Goal: Task Accomplishment & Management: Use online tool/utility

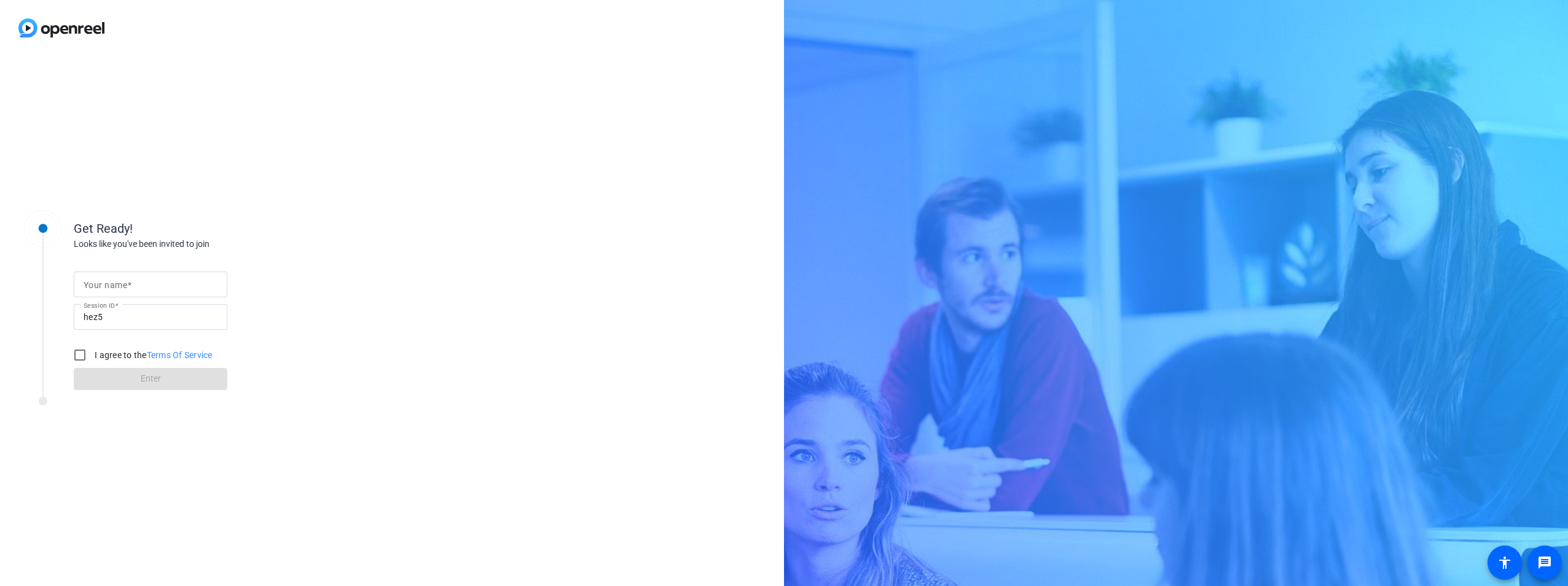
click at [126, 287] on mat-label "Your name" at bounding box center [105, 285] width 43 height 10
click at [126, 287] on input "Your name" at bounding box center [151, 284] width 134 height 14
type input "[PERSON_NAME]"
click at [77, 357] on input "I agree to the Terms Of Service" at bounding box center [80, 354] width 24 height 24
checkbox input "true"
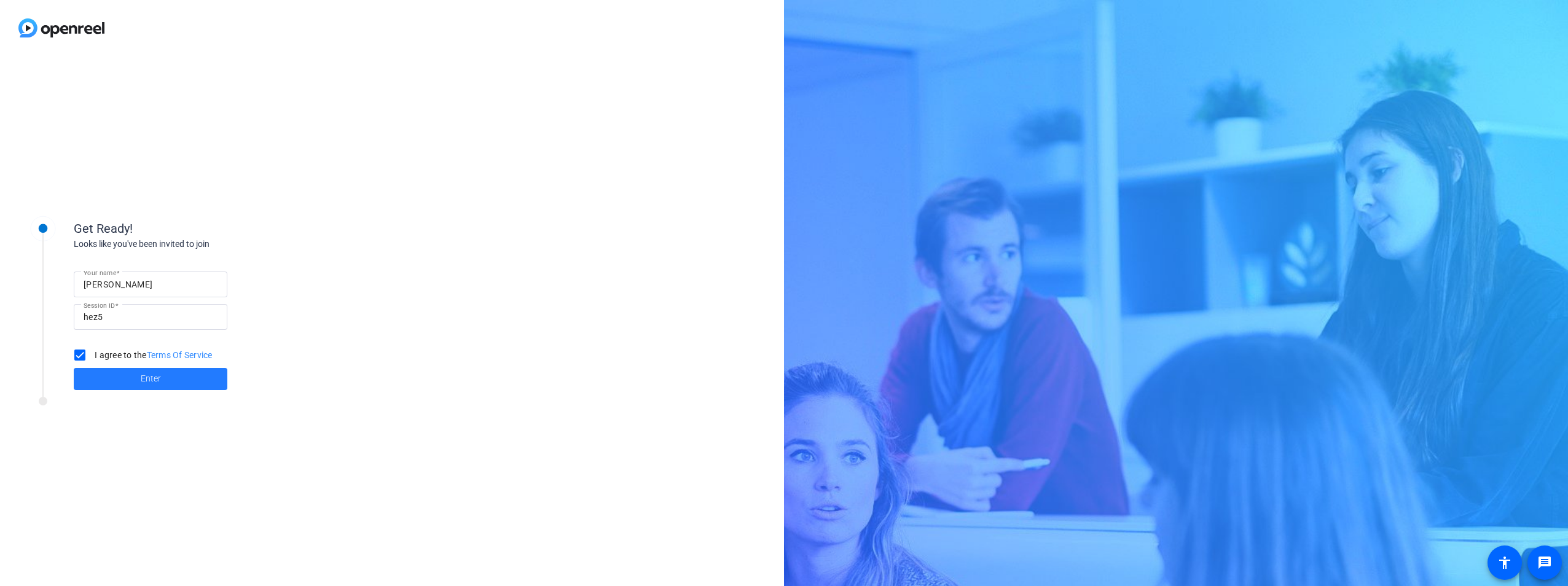
click at [117, 376] on span at bounding box center [151, 379] width 154 height 30
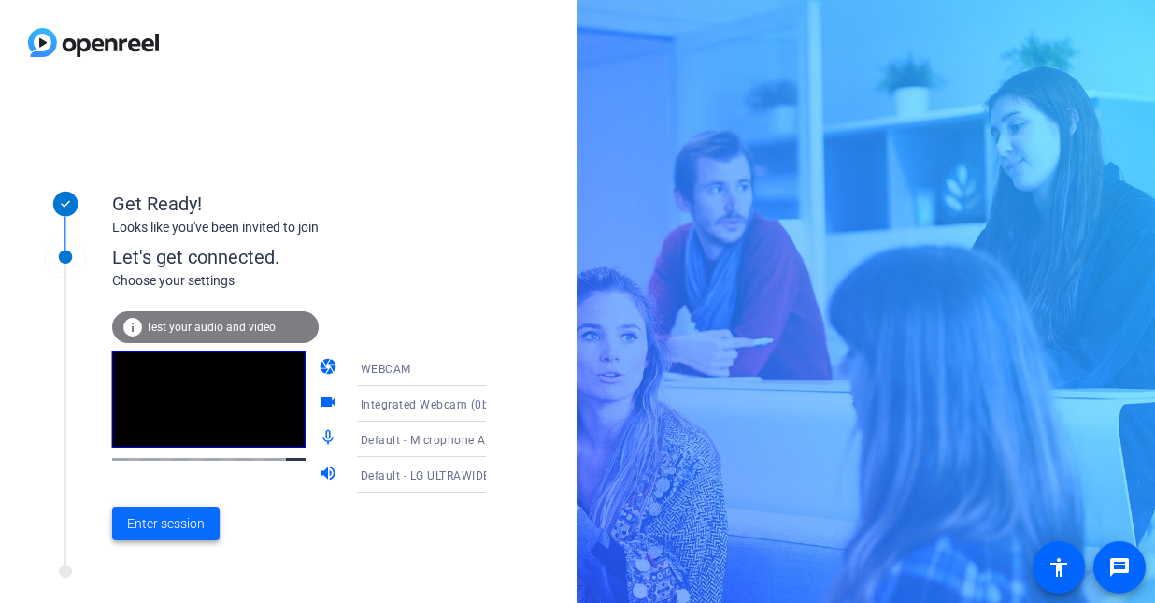
click at [150, 524] on span "Enter session" at bounding box center [166, 524] width 78 height 20
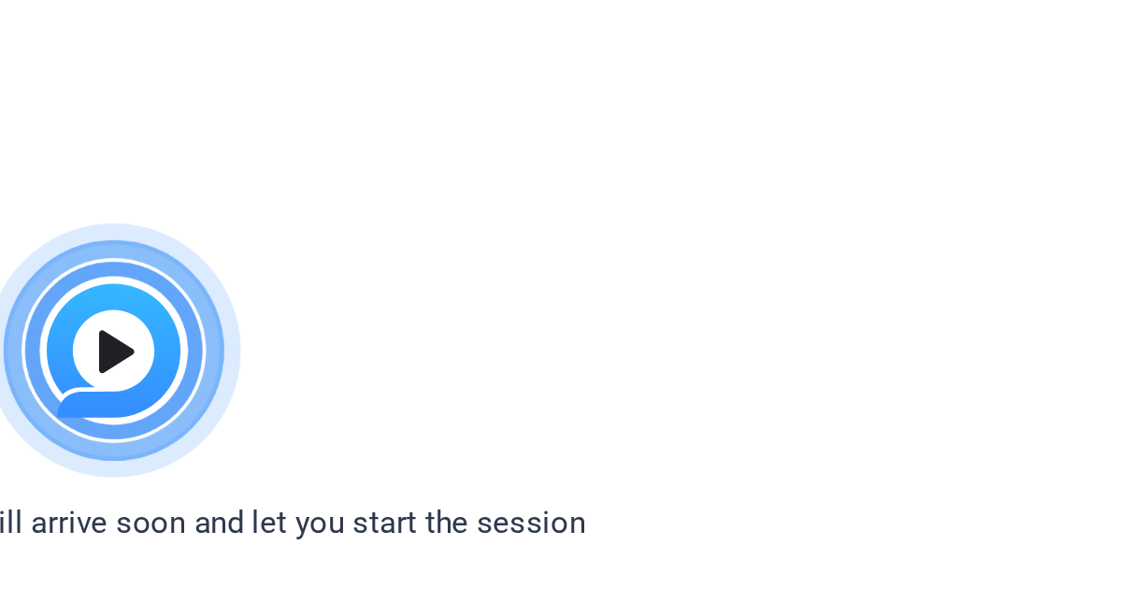
click at [843, 213] on div "Please wait, the director will arrive soon and let you start the session" at bounding box center [573, 250] width 1146 height 156
click at [820, 129] on html "Accessibility Screen-Reader Guide, Feedback, and Issue Reporting | New window P…" at bounding box center [573, 301] width 1146 height 603
click at [602, 243] on img at bounding box center [573, 239] width 137 height 135
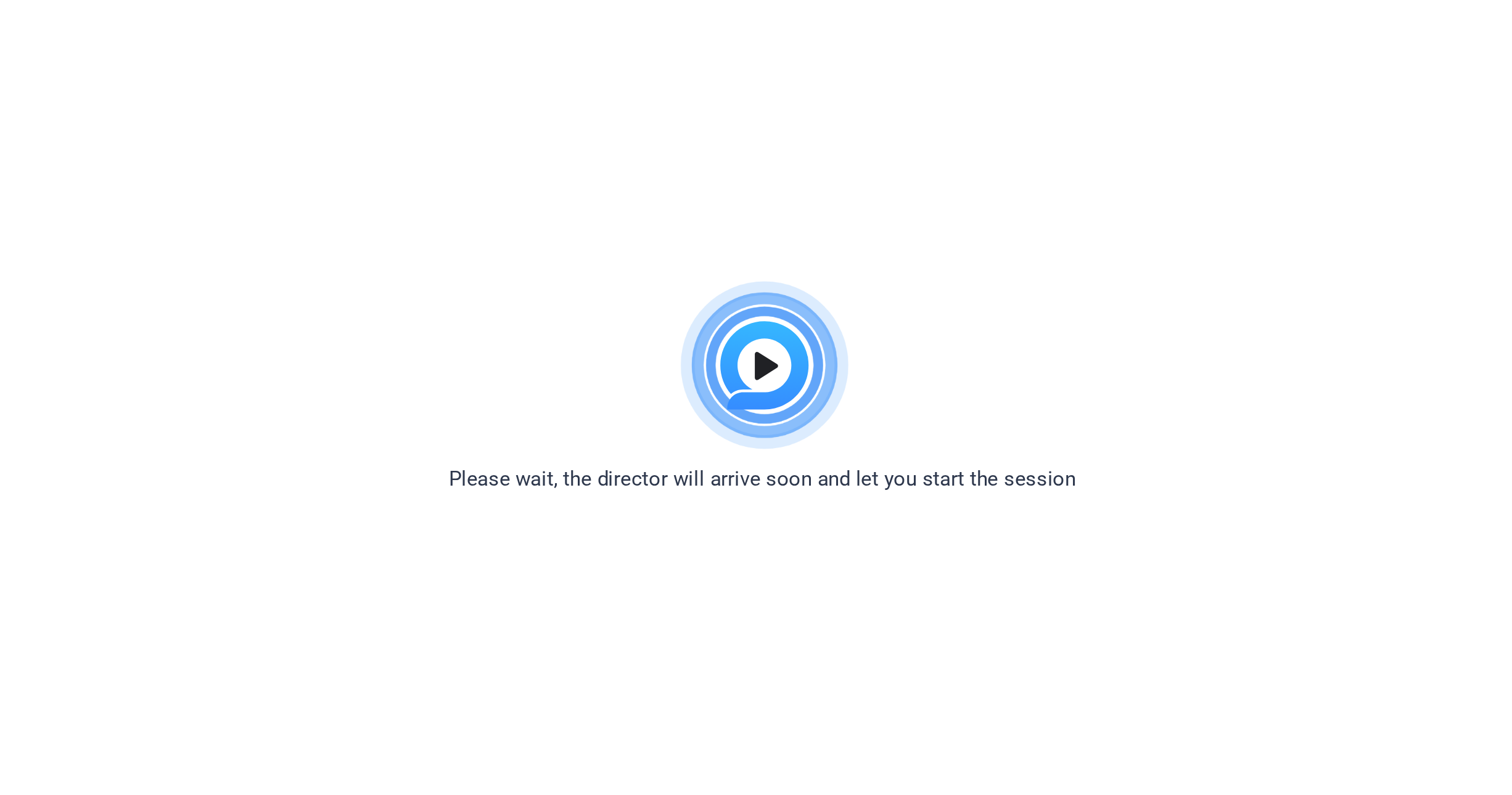
click at [954, 213] on html "Accessibility Screen-Reader Guide, Feedback, and Issue Reporting | New window P…" at bounding box center [756, 397] width 1512 height 795
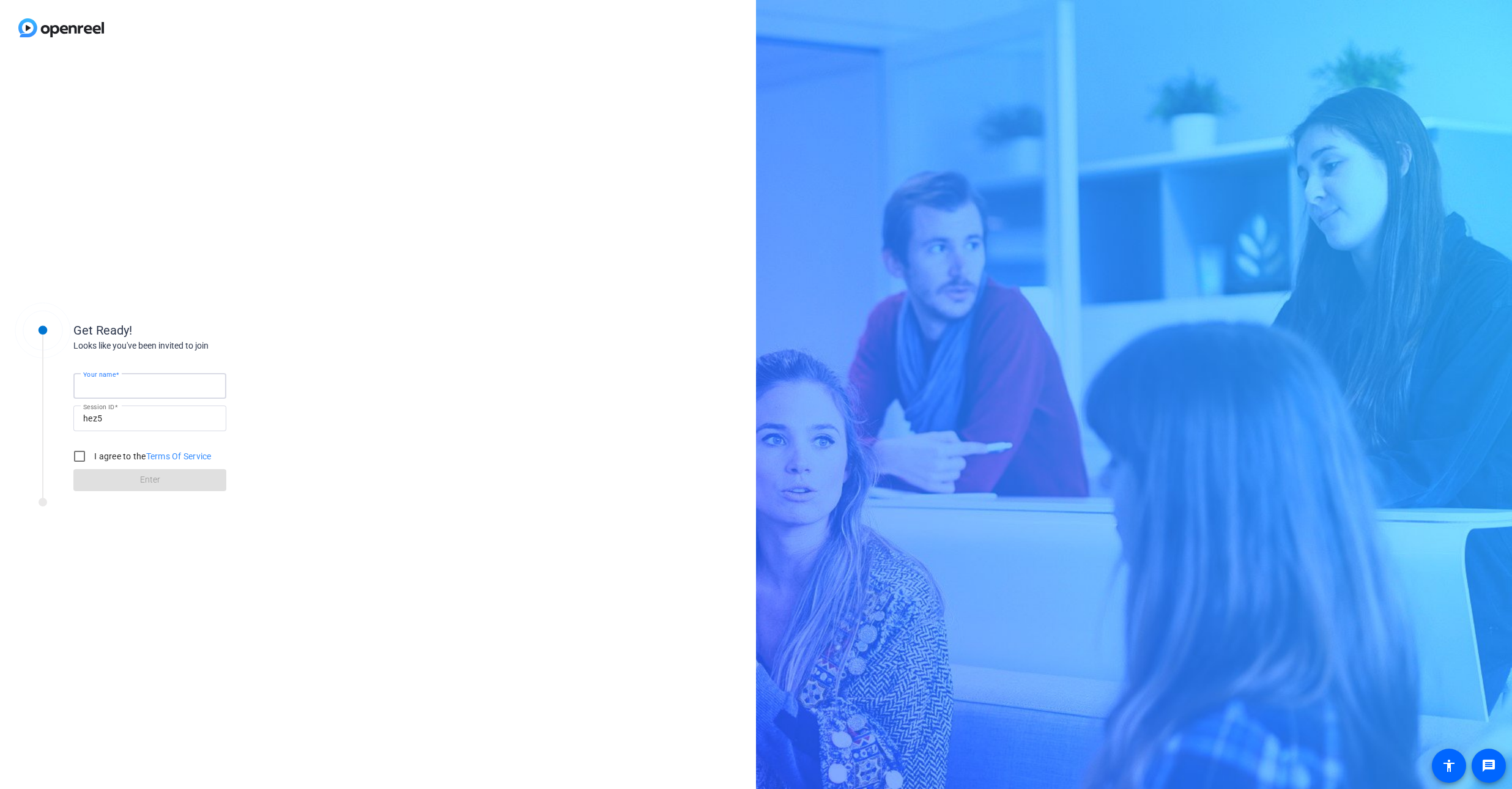
click at [154, 390] on input "Your name" at bounding box center [150, 386] width 134 height 14
type input "[PERSON_NAME]"
click at [76, 462] on input "I agree to the Terms Of Service" at bounding box center [79, 456] width 24 height 24
checkbox input "true"
click at [120, 482] on span at bounding box center [150, 480] width 153 height 29
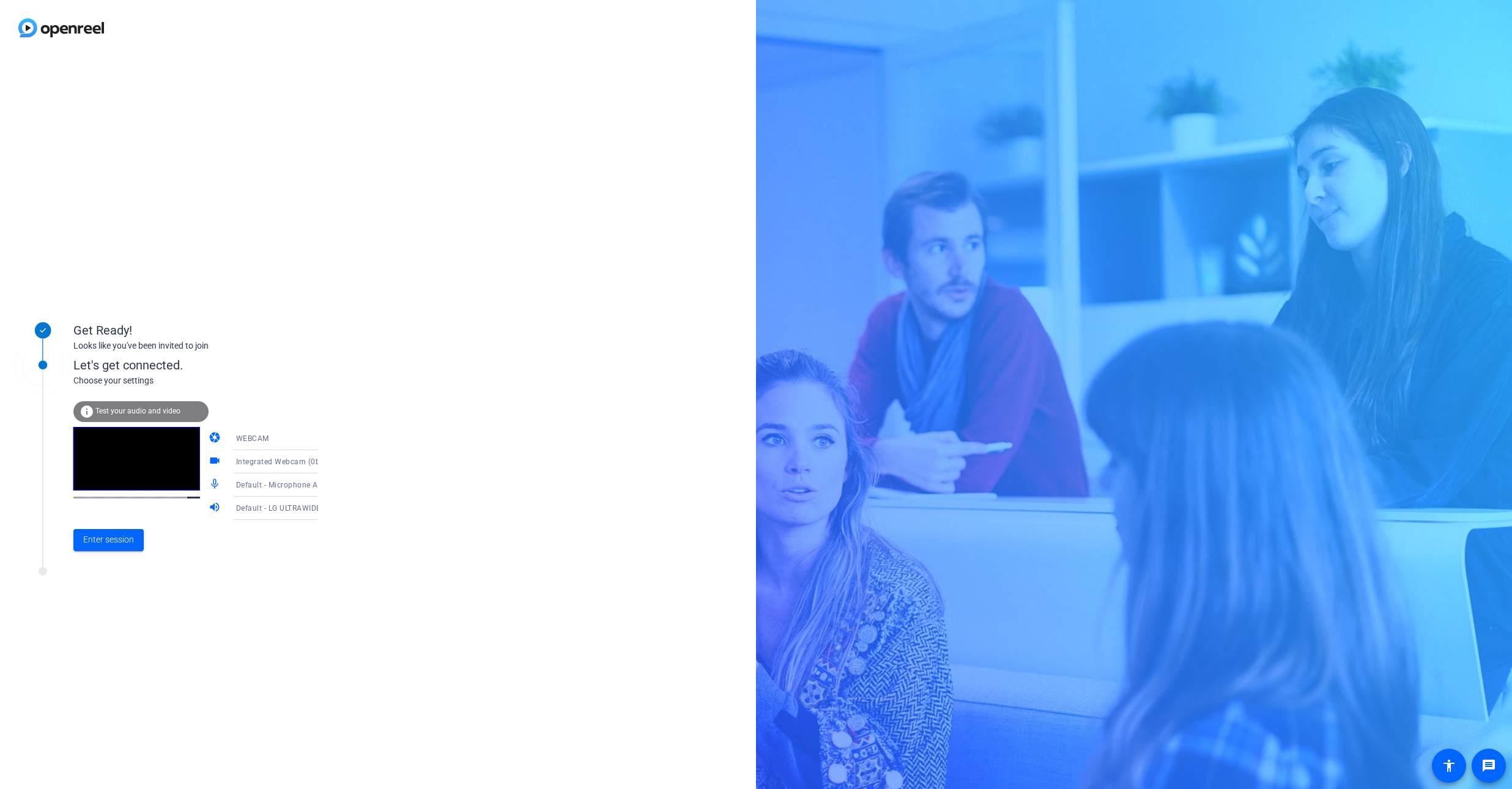
click at [323, 487] on icon at bounding box center [330, 485] width 14 height 14
click at [276, 572] on span "Communications - Microphone Array (Realtek(R) Audio)" at bounding box center [266, 562] width 95 height 44
click at [94, 547] on span at bounding box center [108, 540] width 70 height 29
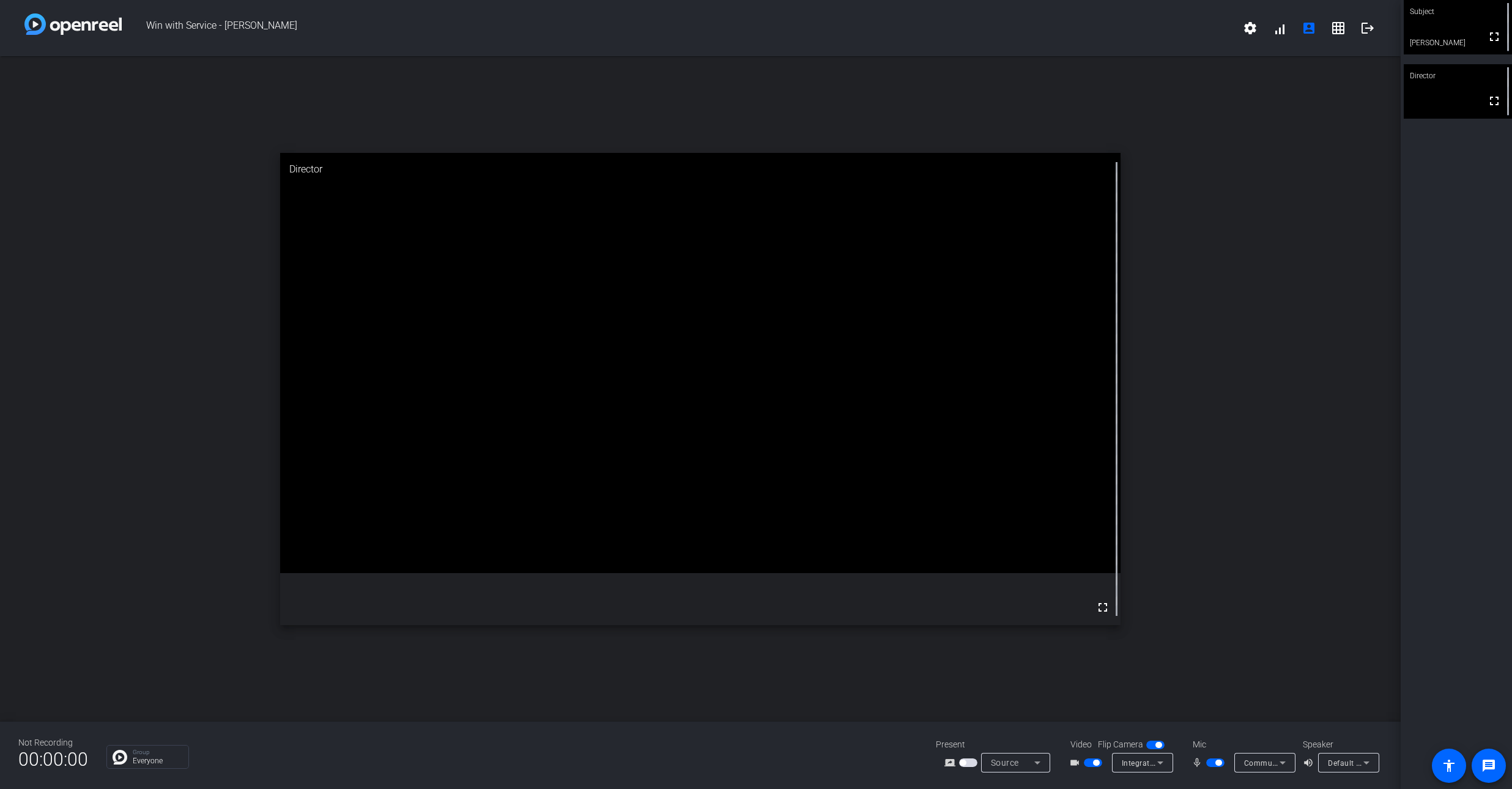
click at [1450, 31] on video at bounding box center [1458, 27] width 108 height 54
click at [1425, 103] on video at bounding box center [1458, 91] width 108 height 54
click at [1253, 37] on span at bounding box center [1250, 28] width 29 height 29
click at [1253, 38] on div at bounding box center [756, 394] width 1512 height 789
click at [1278, 42] on span at bounding box center [1279, 28] width 29 height 29
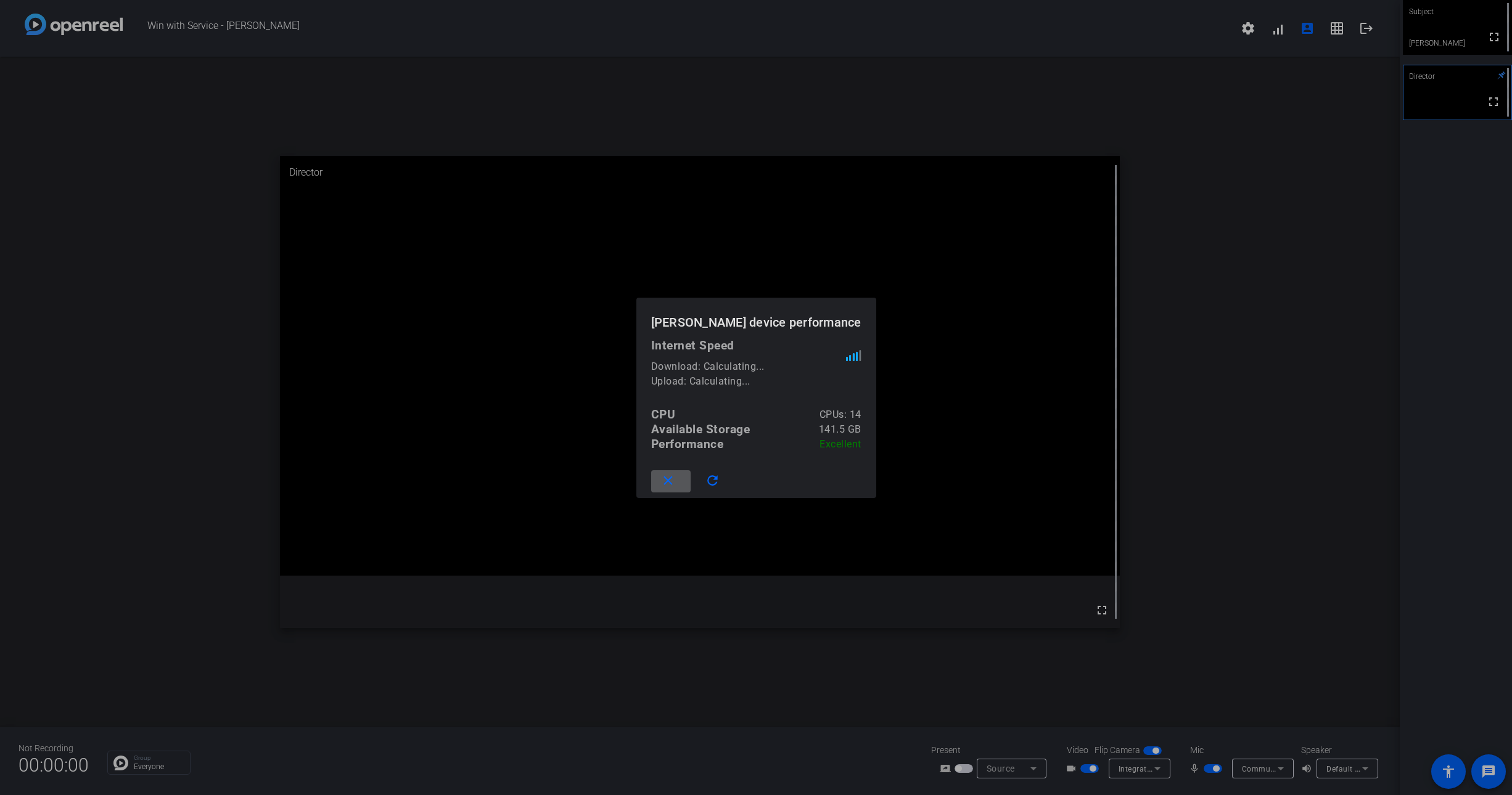
click at [1295, 131] on div at bounding box center [756, 397] width 1512 height 795
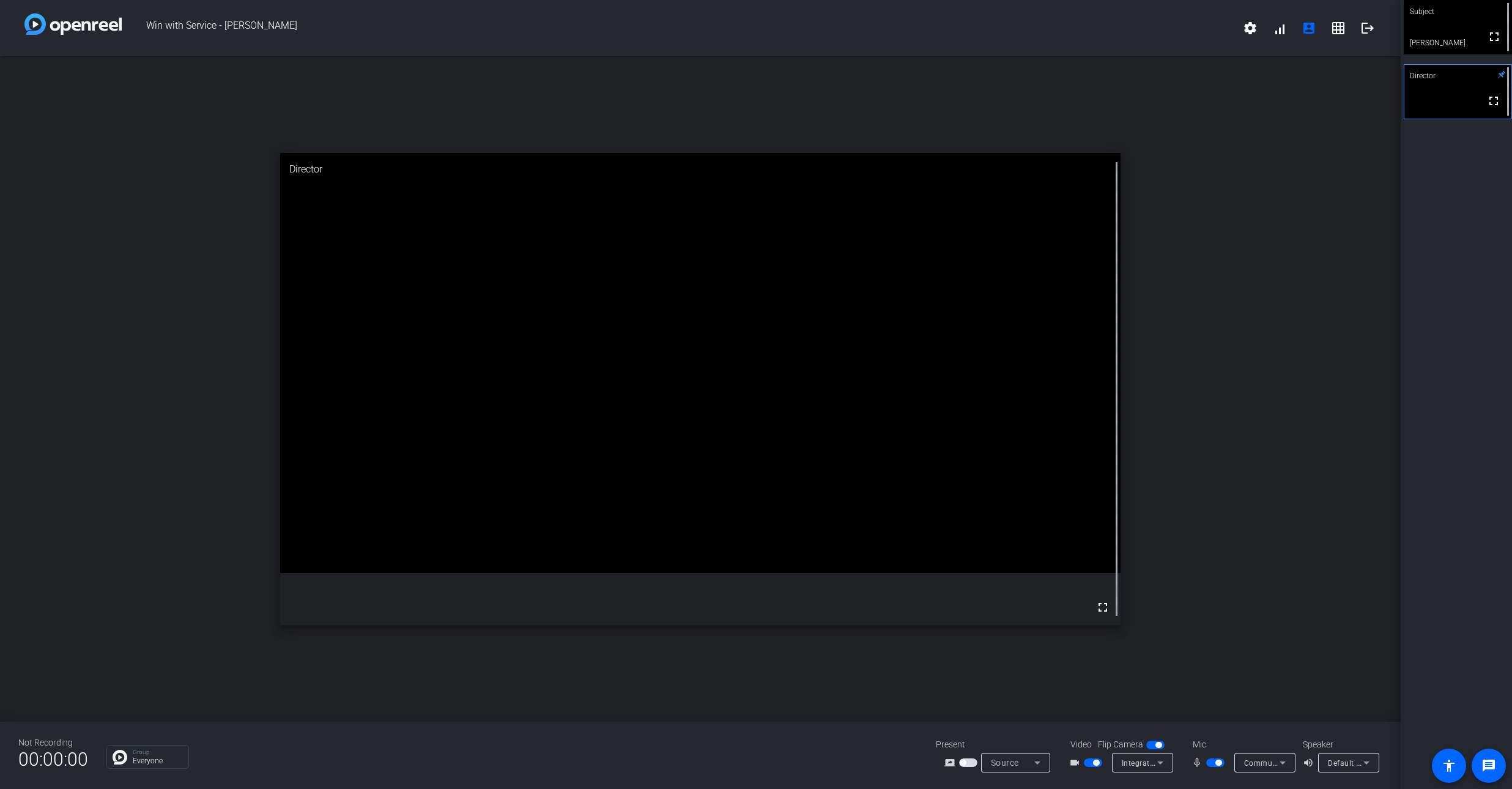
click at [1456, 49] on video at bounding box center [1458, 27] width 108 height 54
click at [1246, 21] on mat-icon "settings" at bounding box center [1250, 28] width 14 height 14
click at [1312, 34] on div at bounding box center [756, 394] width 1512 height 789
click at [1310, 41] on span at bounding box center [1308, 28] width 29 height 29
click at [1368, 33] on mat-icon "logout" at bounding box center [1367, 28] width 14 height 14
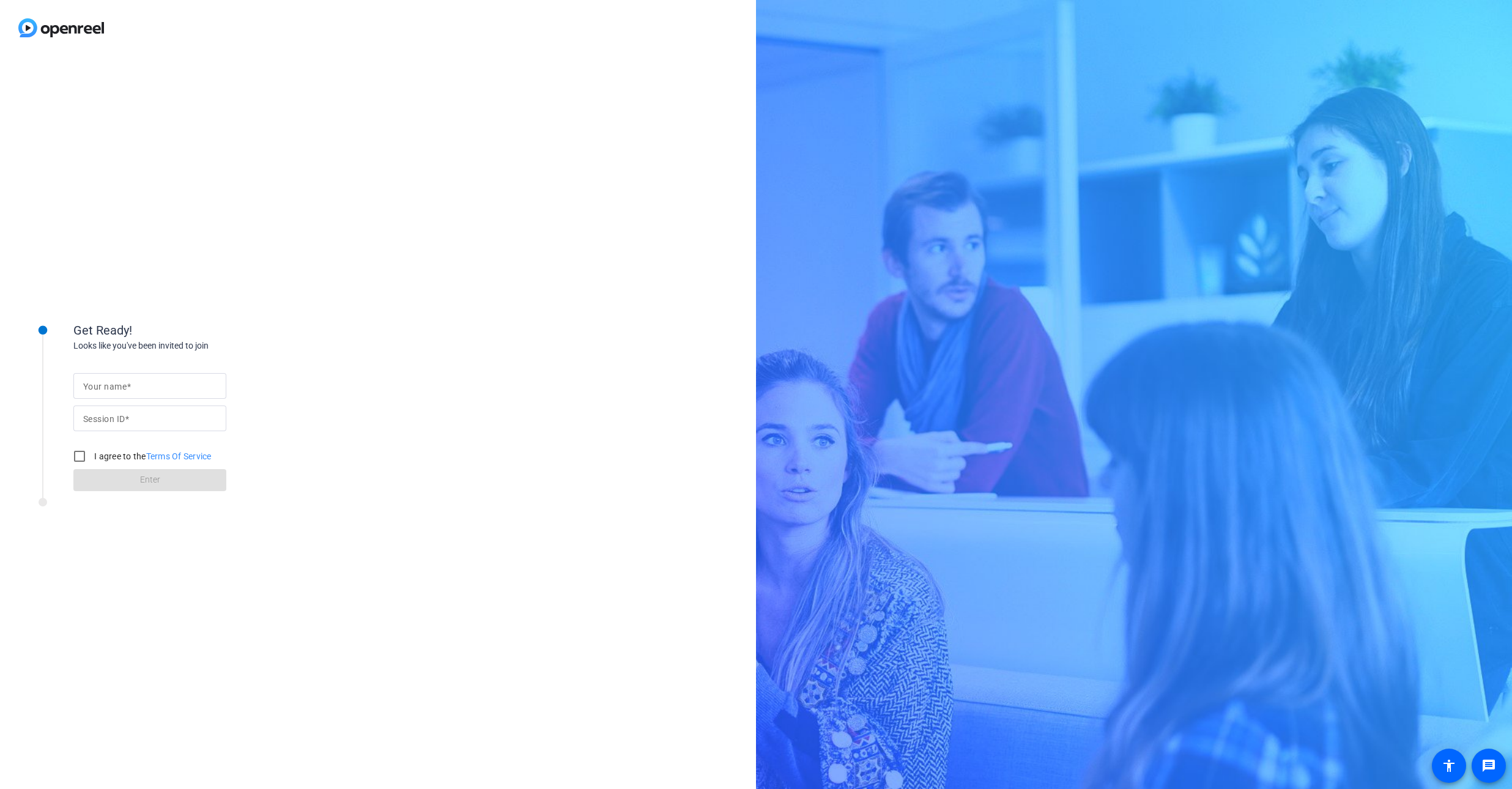
click at [94, 393] on input "Your name" at bounding box center [150, 386] width 134 height 14
type input "[PERSON_NAME]"
type input "hez5"
click at [81, 462] on input "I agree to the Terms Of Service" at bounding box center [79, 456] width 24 height 24
checkbox input "true"
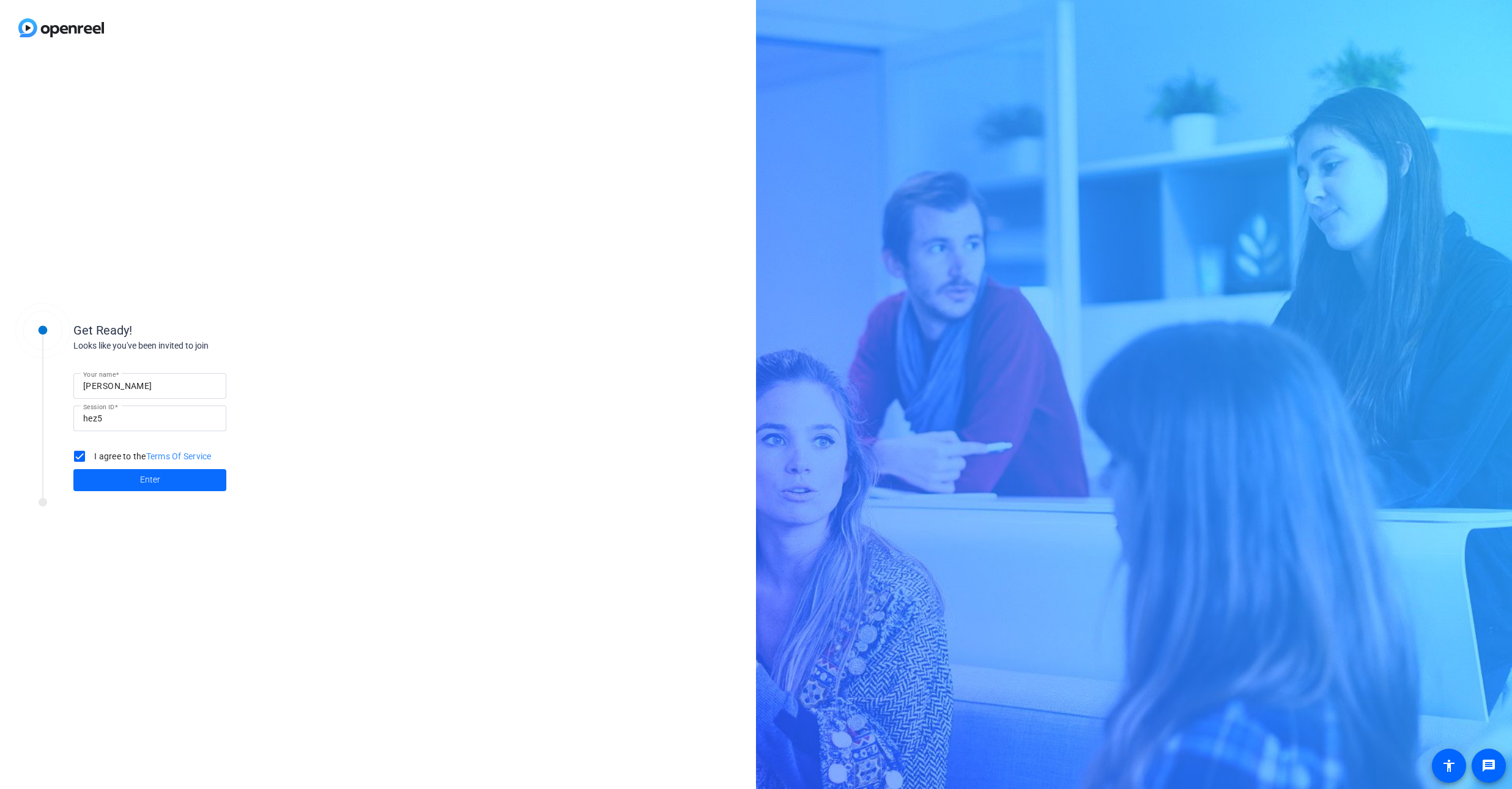
click at [103, 480] on span at bounding box center [150, 480] width 153 height 29
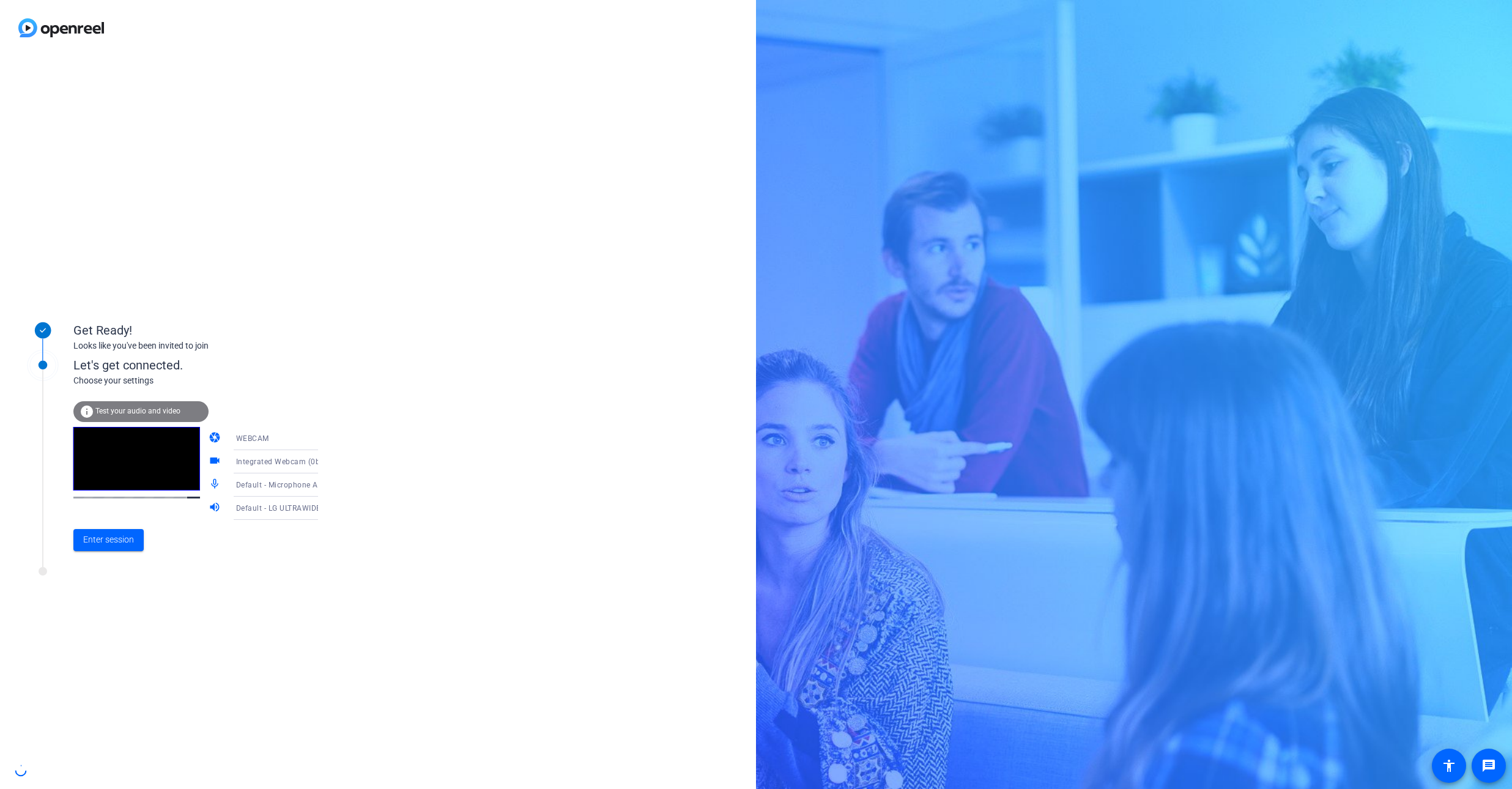
click at [323, 510] on icon at bounding box center [330, 508] width 14 height 14
click at [280, 579] on span "Speakers (Realtek(R) Audio)" at bounding box center [266, 581] width 95 height 14
click at [88, 550] on span at bounding box center [108, 540] width 70 height 29
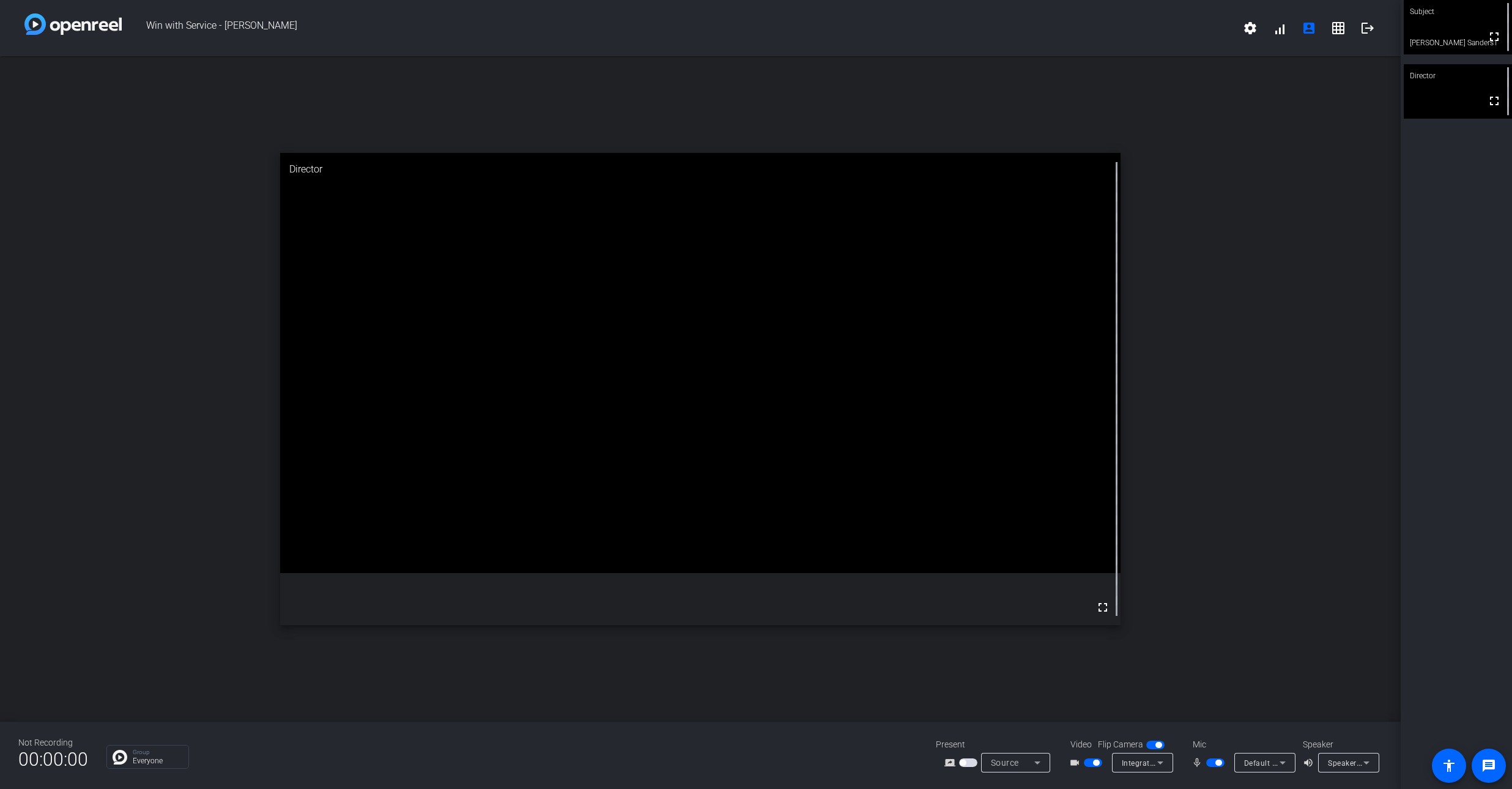
click at [1422, 29] on video at bounding box center [1458, 27] width 108 height 54
click at [1433, 78] on div "Director" at bounding box center [1458, 76] width 108 height 24
click at [1292, 324] on div "open_in_new Director fullscreen" at bounding box center [700, 389] width 1401 height 666
click at [1437, 135] on div "Subject fullscreen [PERSON_NAME] Sanders1 Director fullscreen" at bounding box center [1456, 394] width 111 height 789
drag, startPoint x: 984, startPoint y: 418, endPoint x: 984, endPoint y: 405, distance: 13.0
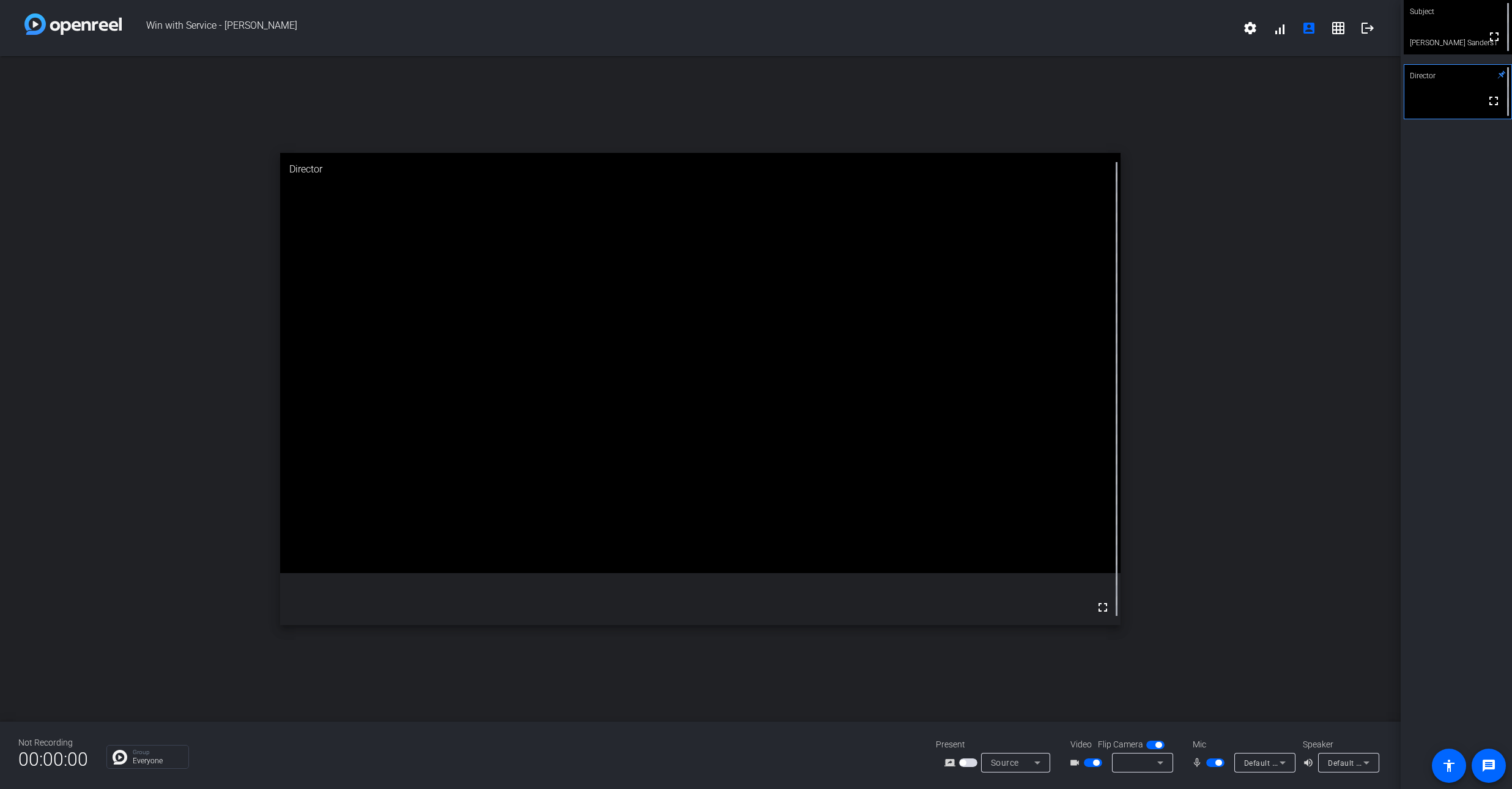
click at [984, 405] on video at bounding box center [700, 363] width 840 height 420
